Goal: Task Accomplishment & Management: Use online tool/utility

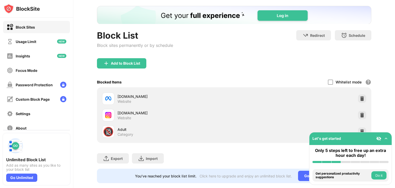
scroll to position [39, 0]
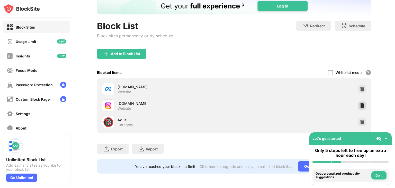
click at [360, 104] on img at bounding box center [362, 105] width 5 height 5
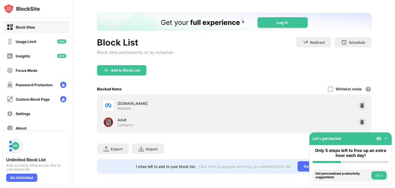
scroll to position [23, 0]
click at [133, 68] on div "Add to Block List" at bounding box center [125, 70] width 29 height 4
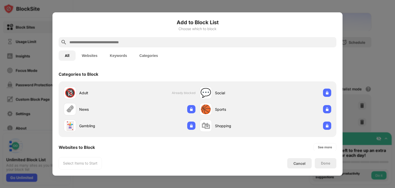
click at [109, 41] on input "text" at bounding box center [202, 42] width 266 height 6
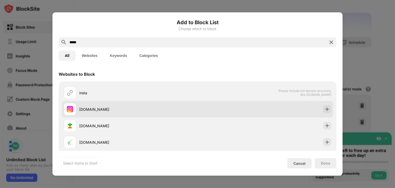
type input "*****"
click at [98, 115] on div "[DOMAIN_NAME]" at bounding box center [131, 109] width 134 height 12
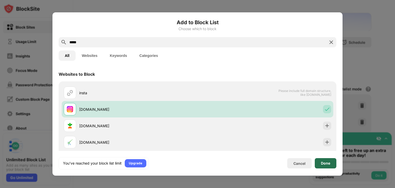
click at [326, 162] on div "Done" at bounding box center [325, 163] width 9 height 4
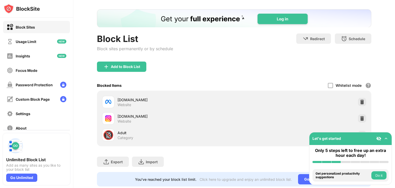
scroll to position [39, 0]
